Goal: Information Seeking & Learning: Learn about a topic

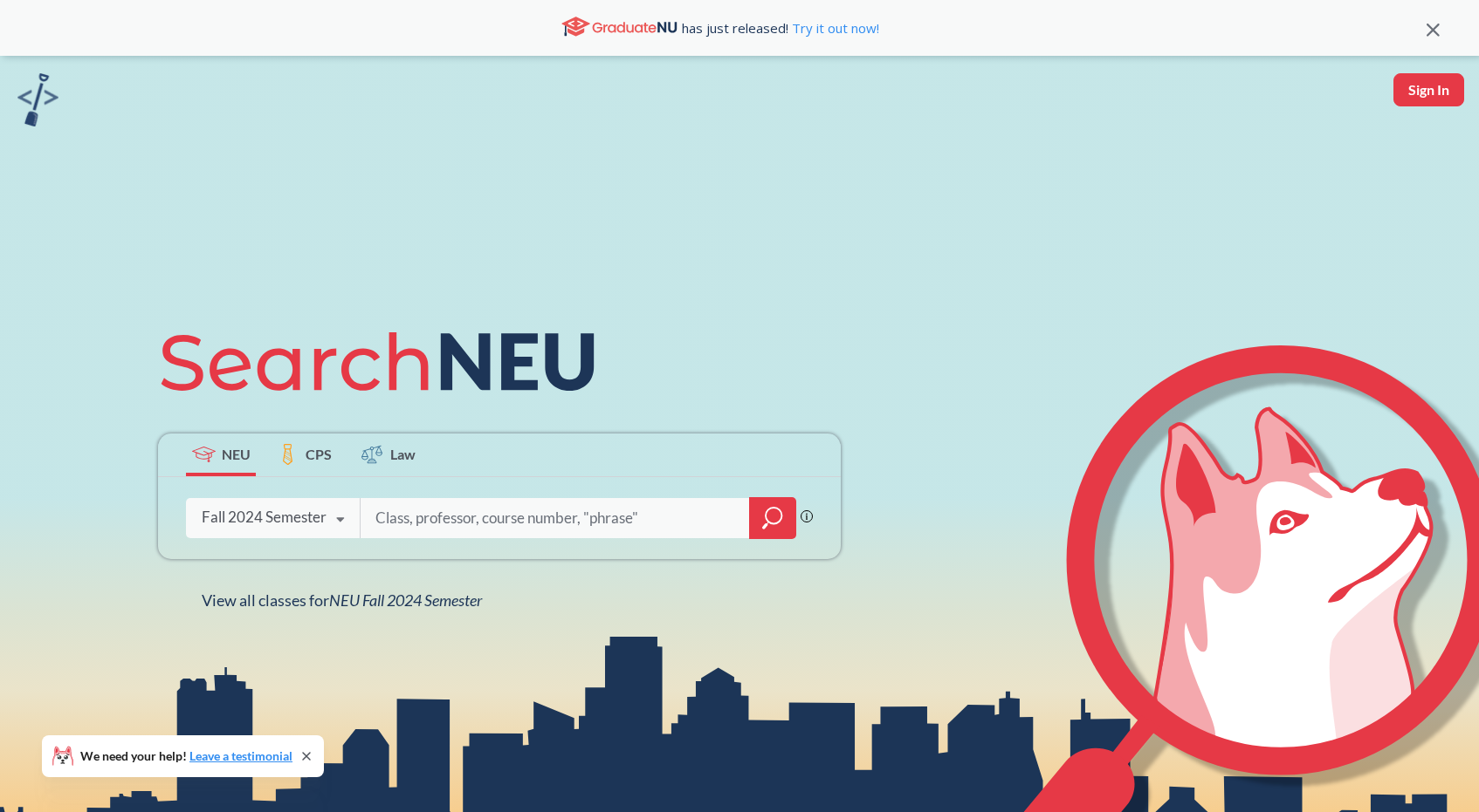
click at [286, 518] on div "Fall 2024 Semester" at bounding box center [264, 518] width 125 height 20
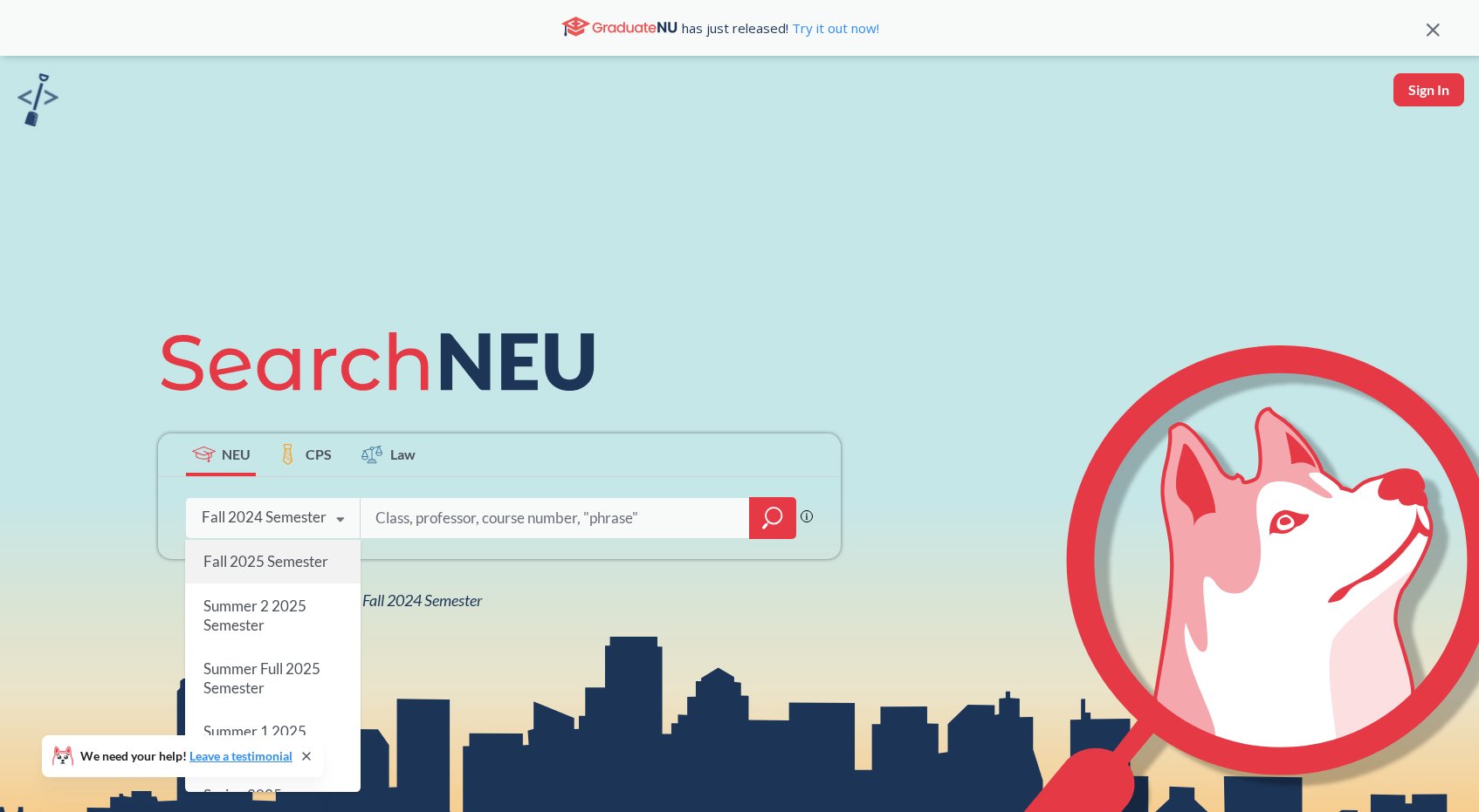
click at [264, 570] on div "Fall 2025 Semester" at bounding box center [272, 562] width 175 height 44
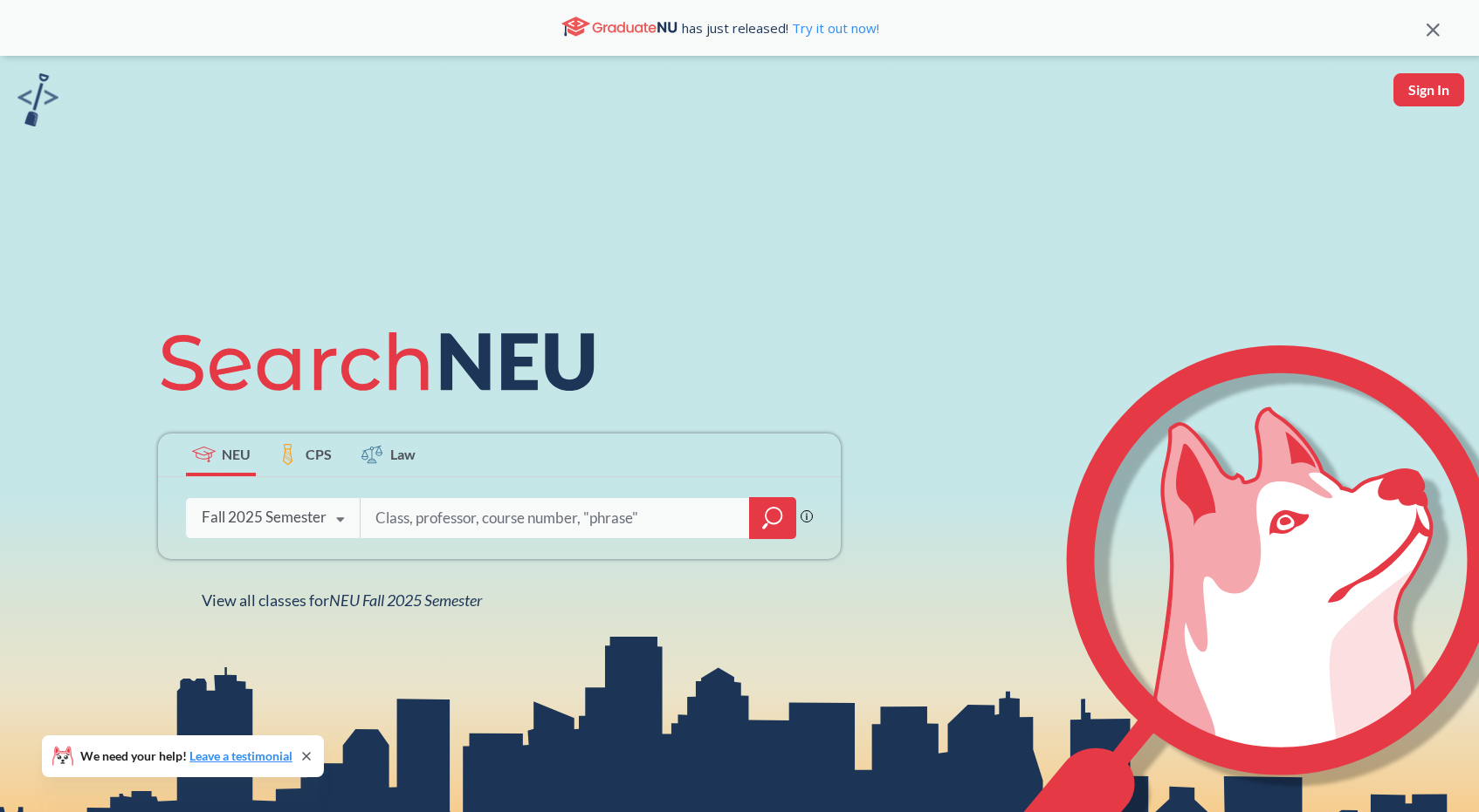
click at [408, 516] on input "search" at bounding box center [555, 518] width 363 height 36
type input "cs 5610"
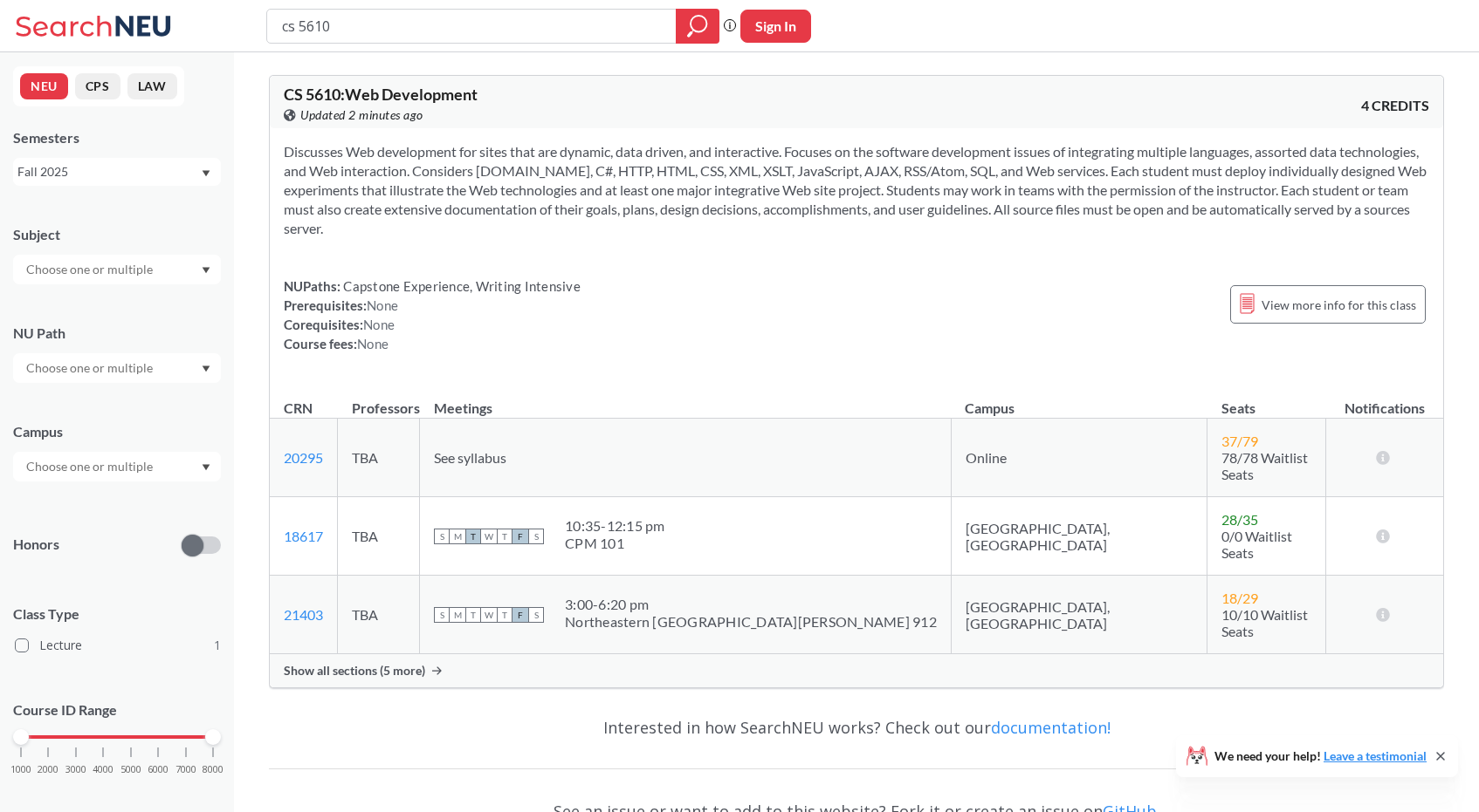
click at [393, 663] on span "Show all sections (5 more)" at bounding box center [354, 671] width 141 height 16
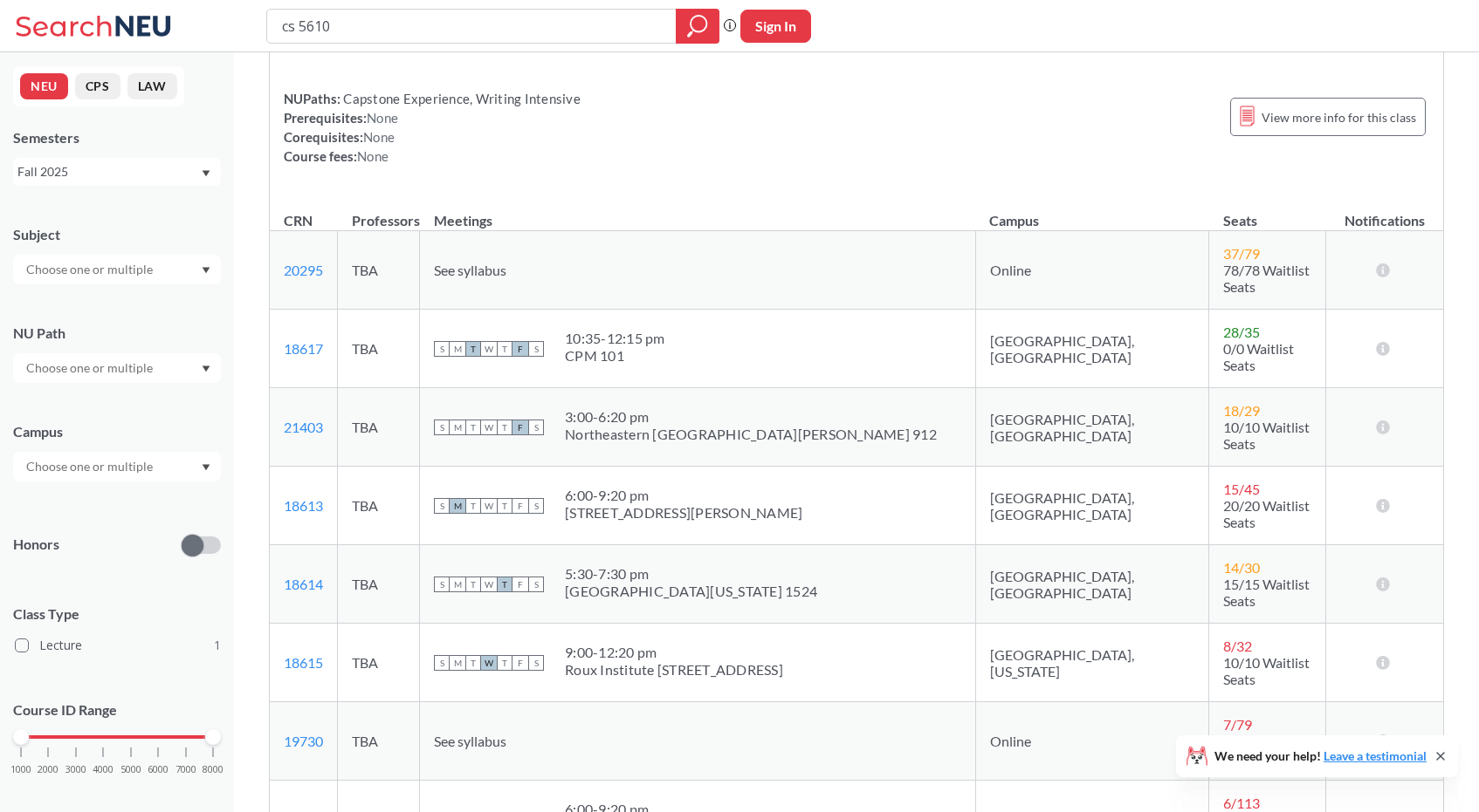
scroll to position [191, 0]
drag, startPoint x: 334, startPoint y: 590, endPoint x: 279, endPoint y: 598, distance: 55.6
click at [279, 620] on td "18615 View this section on Banner." at bounding box center [304, 659] width 69 height 78
copy link "18615"
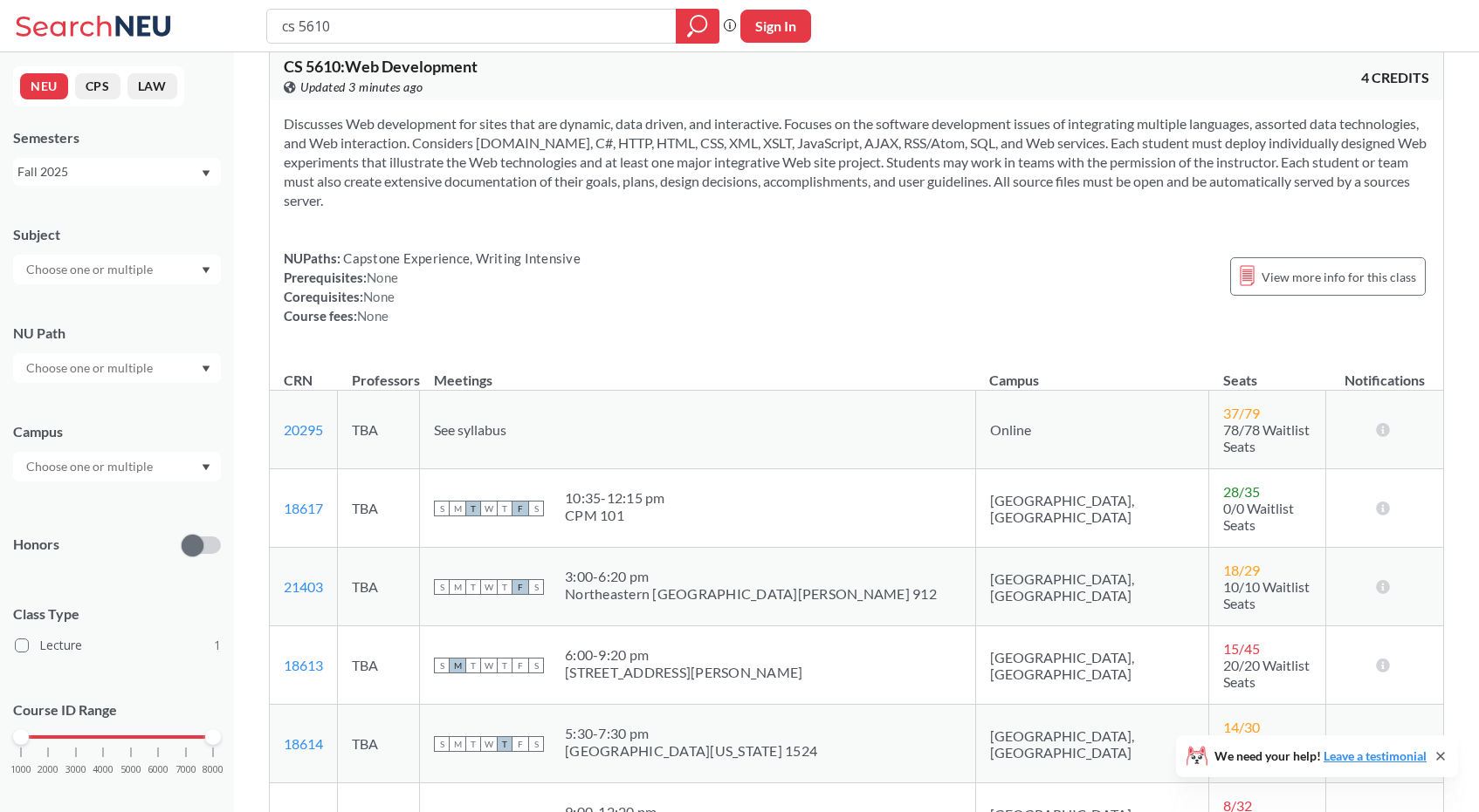
scroll to position [0, 0]
